Goal: Communication & Community: Ask a question

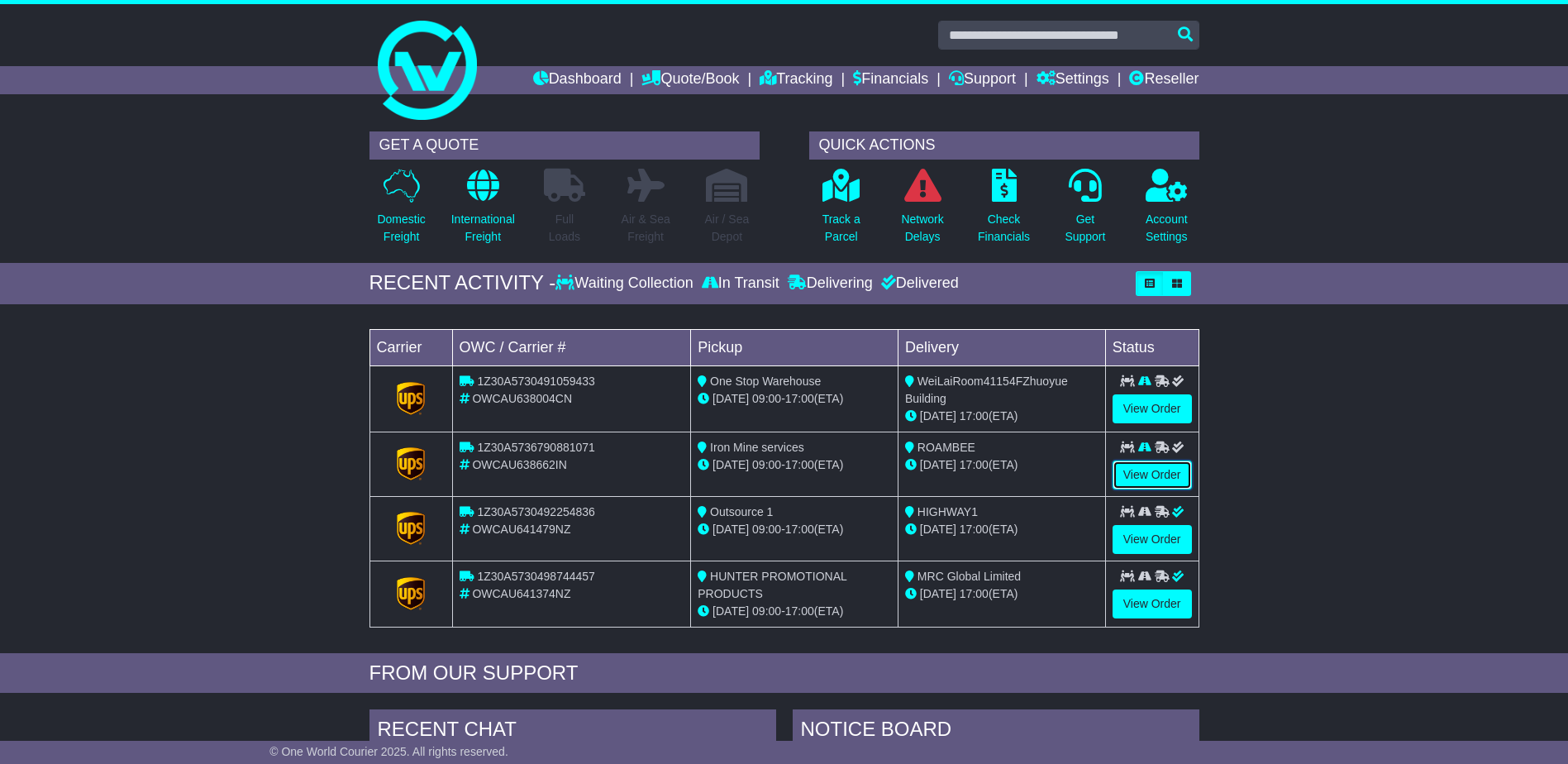
click at [1175, 476] on link "View Order" at bounding box center [1152, 475] width 79 height 29
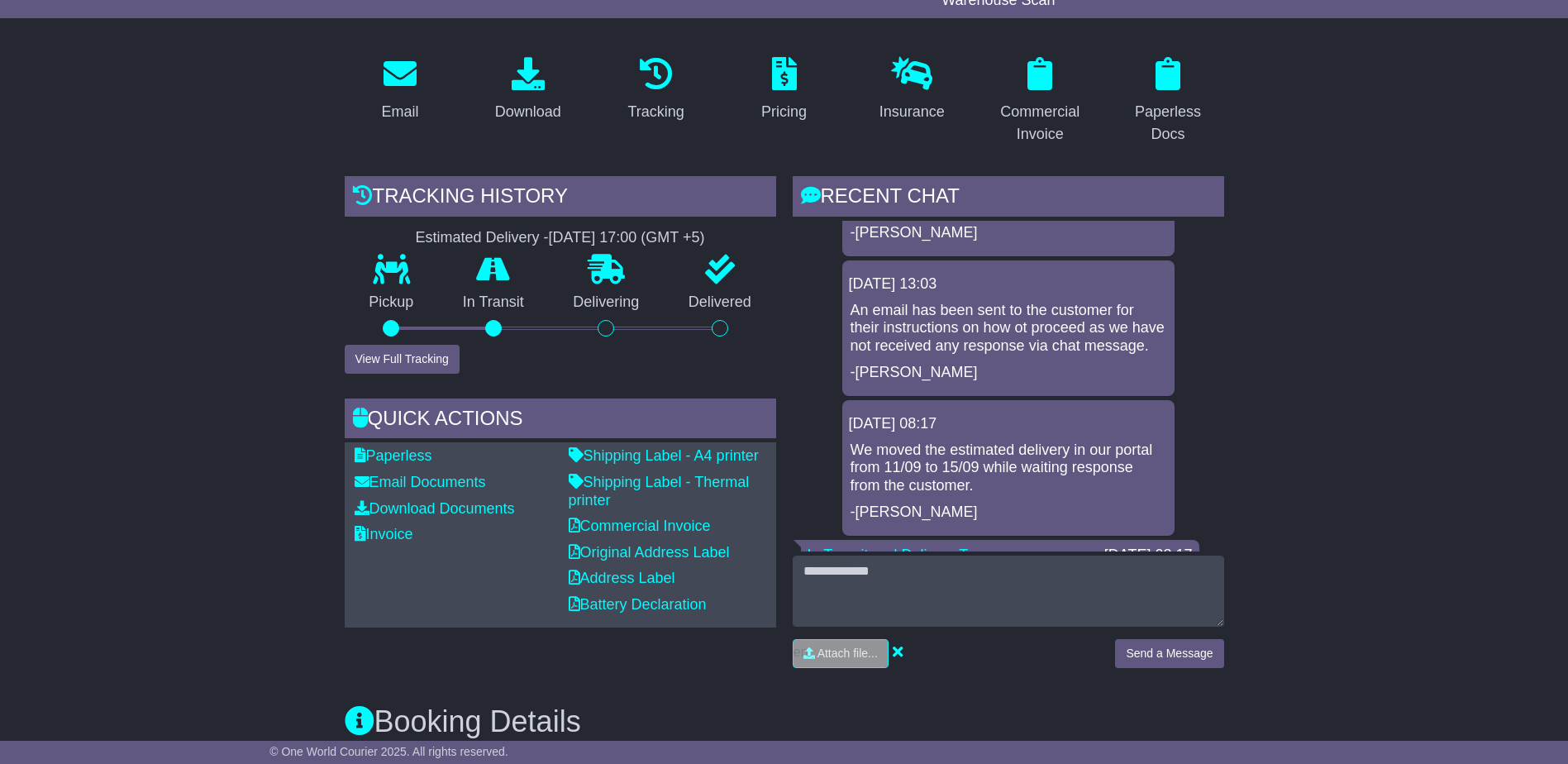
scroll to position [248, 0]
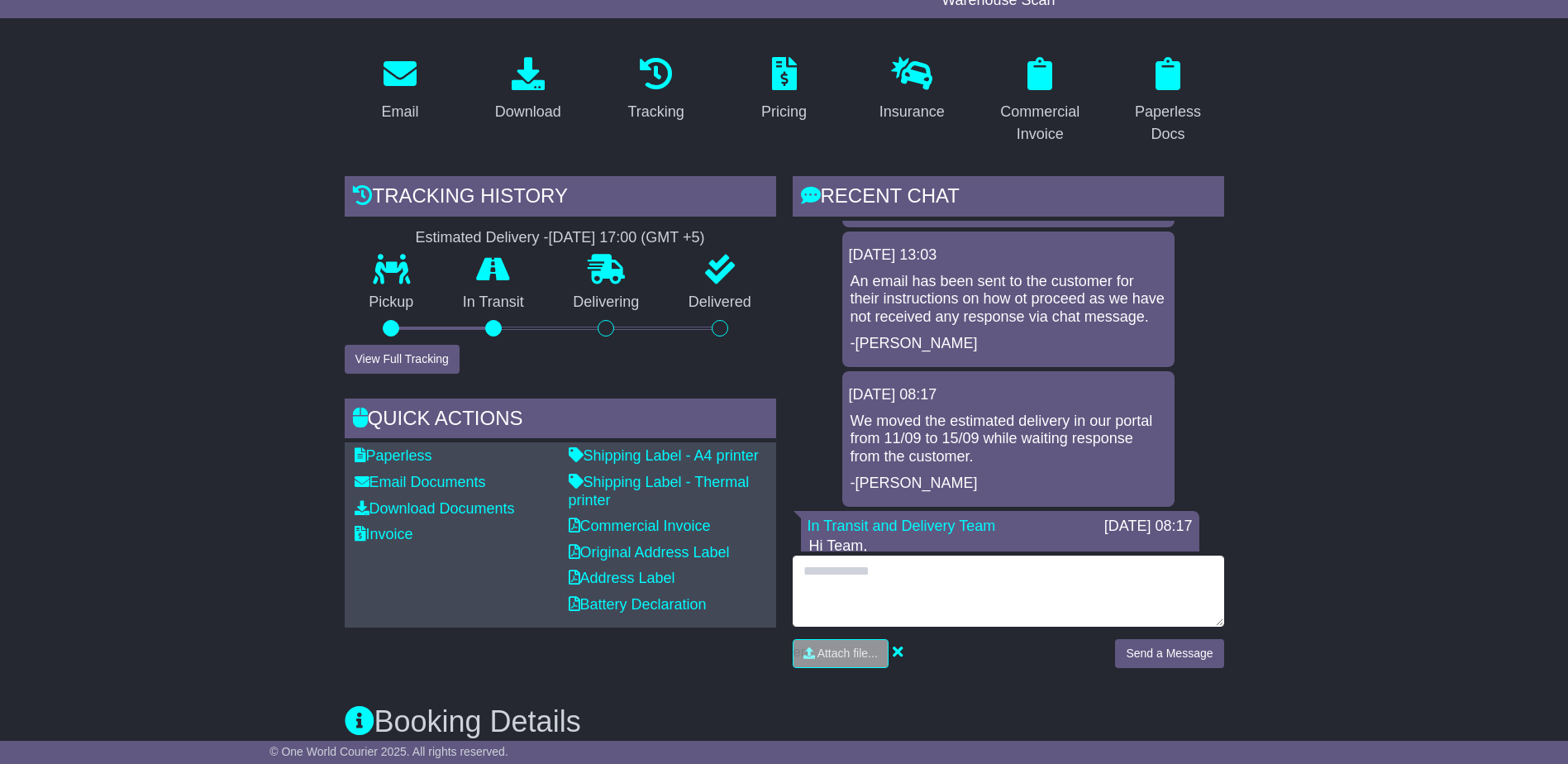
click at [998, 596] on textarea at bounding box center [1008, 591] width 431 height 71
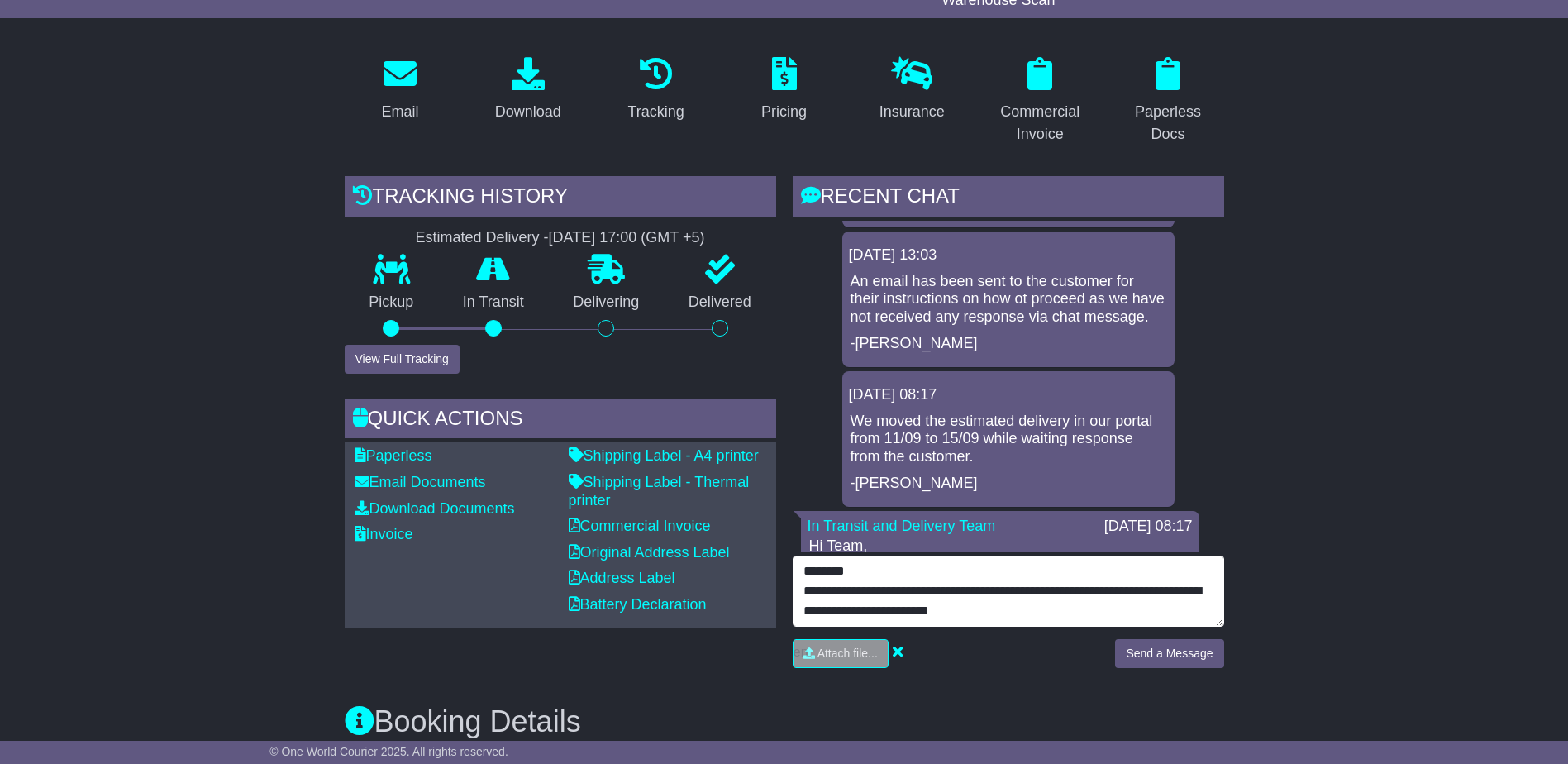
scroll to position [13, 0]
type textarea "**********"
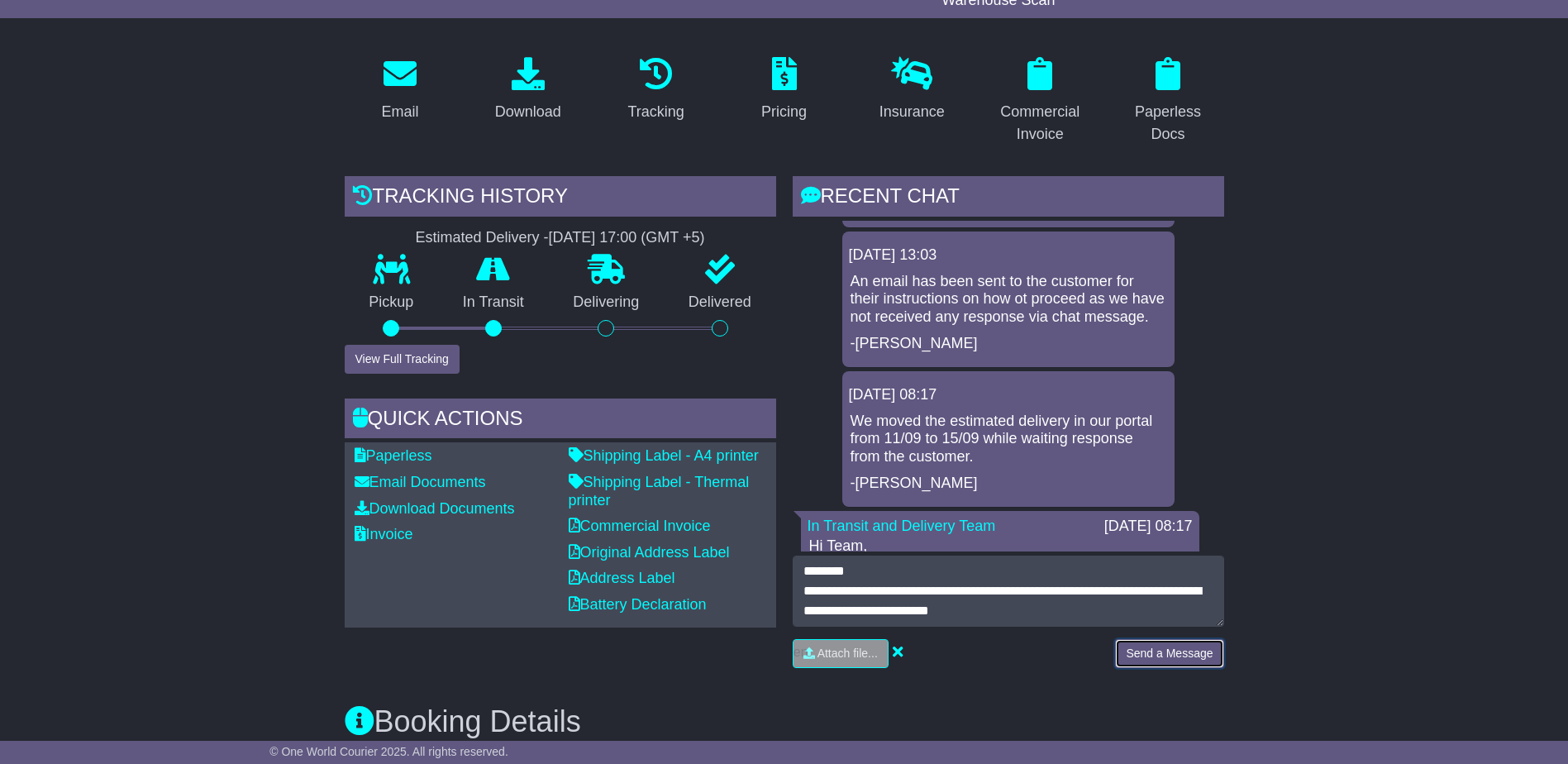
click at [1155, 648] on button "Send a Message" at bounding box center [1168, 654] width 108 height 29
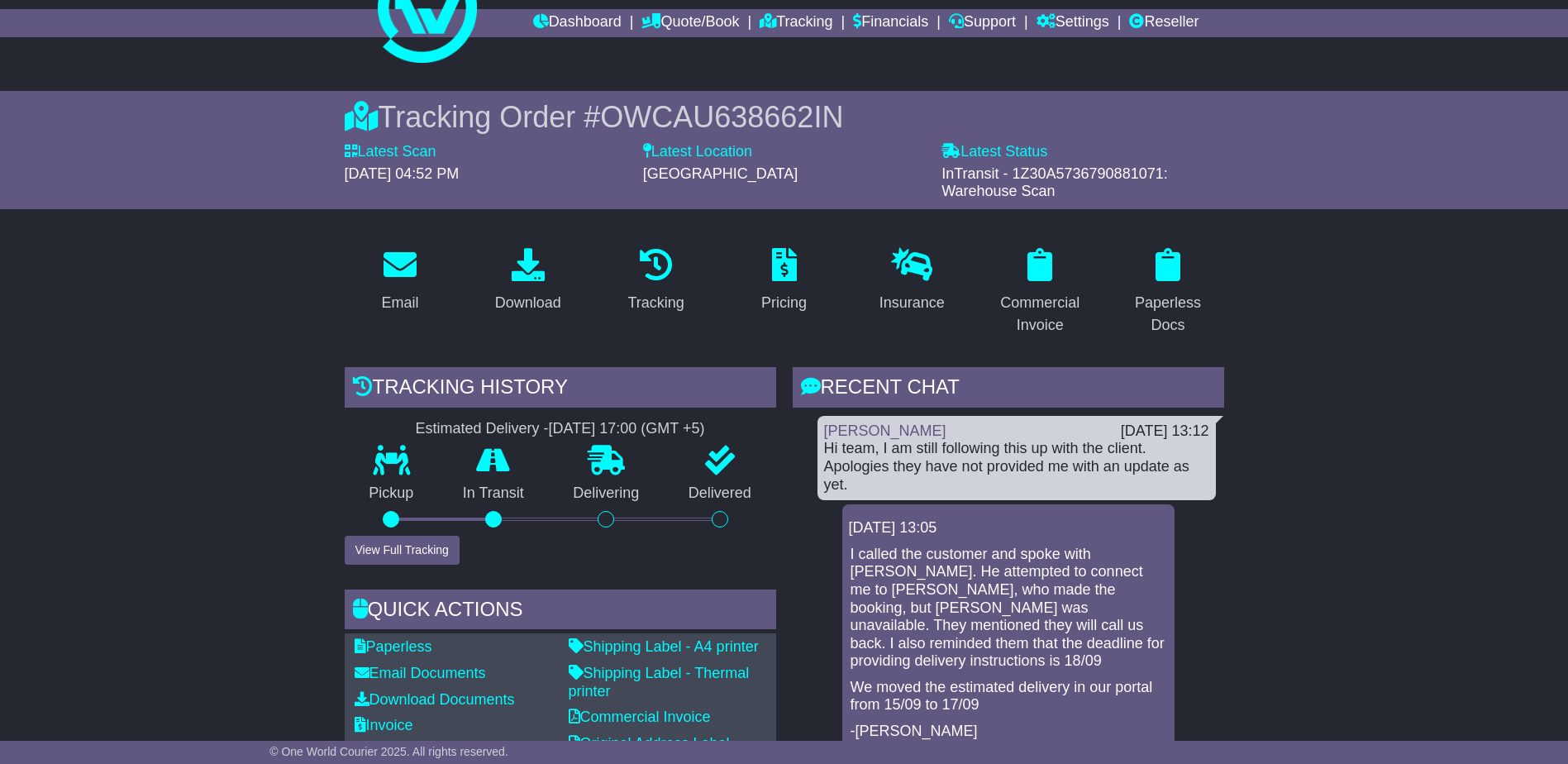
scroll to position [0, 0]
